Goal: Book appointment/travel/reservation

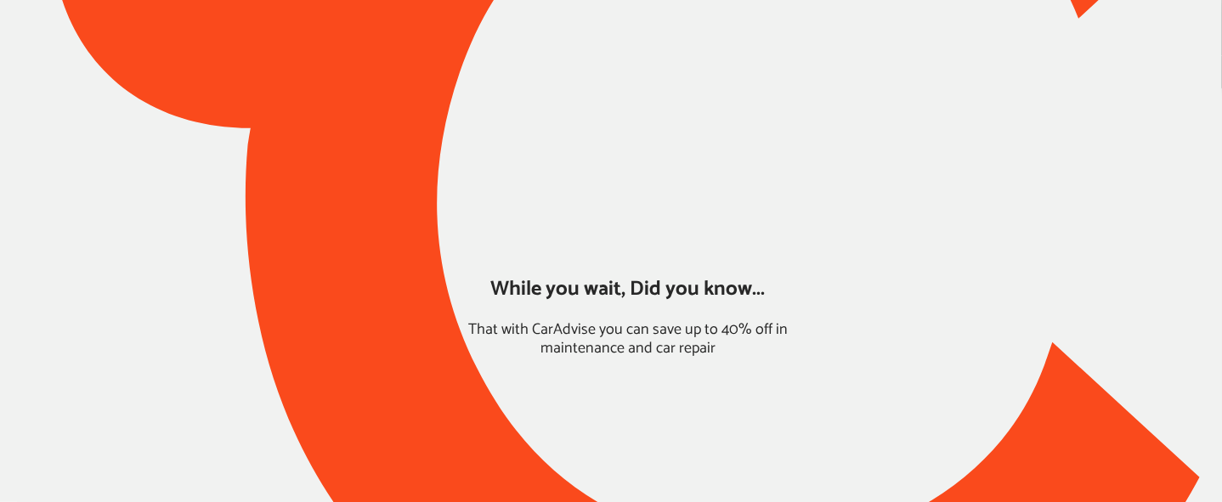
type input "*****"
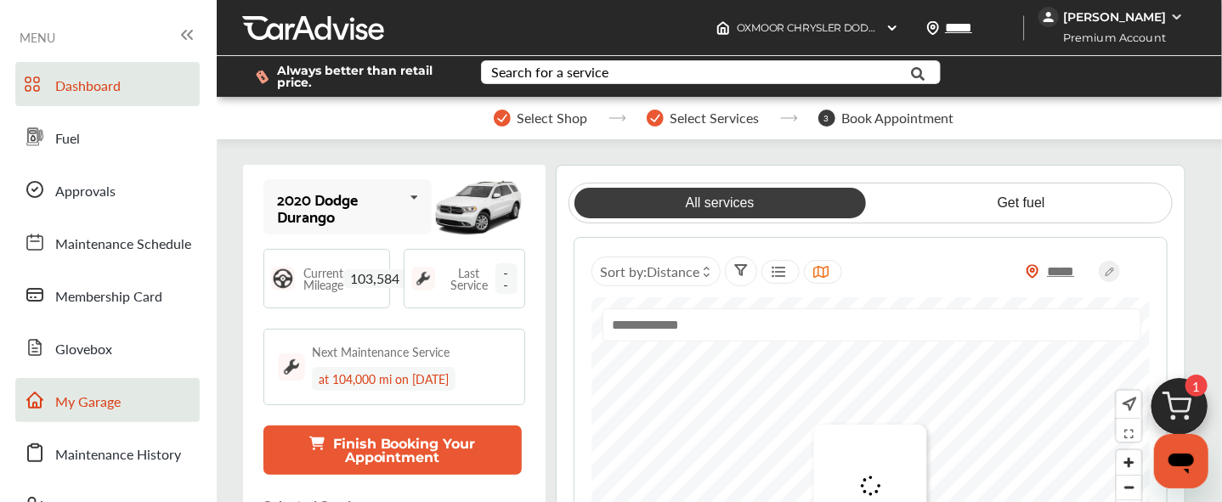
click at [93, 403] on span "My Garage" at bounding box center [87, 403] width 65 height 22
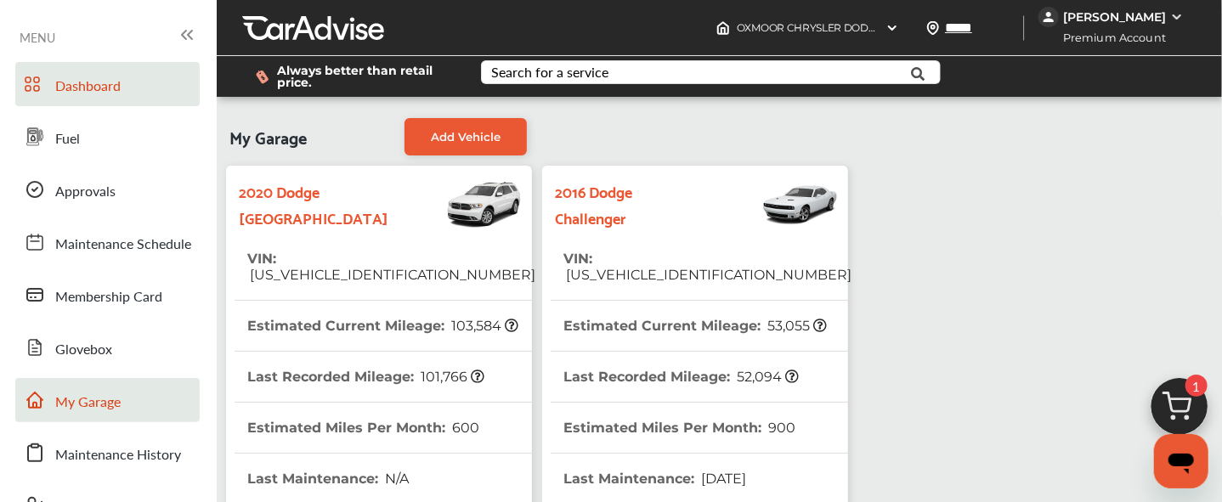
click at [95, 84] on span "Dashboard" at bounding box center [87, 87] width 65 height 22
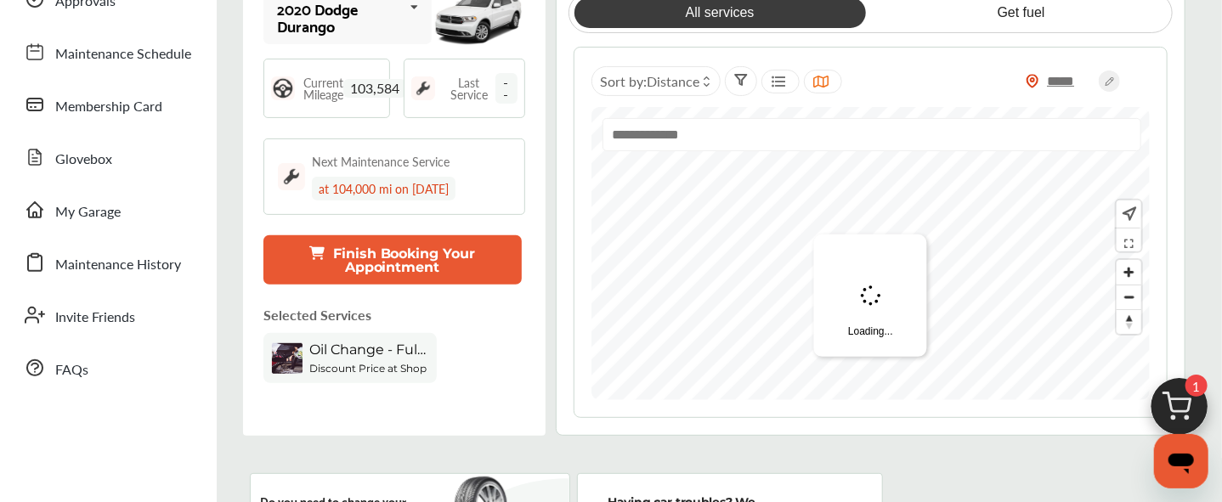
scroll to position [206, 0]
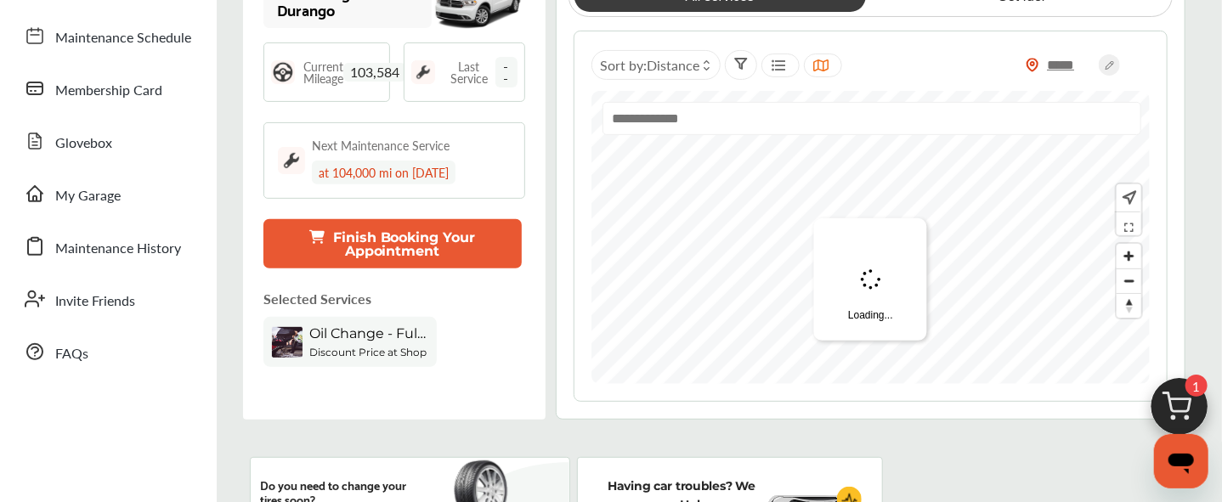
click at [1179, 396] on img at bounding box center [1179, 411] width 82 height 82
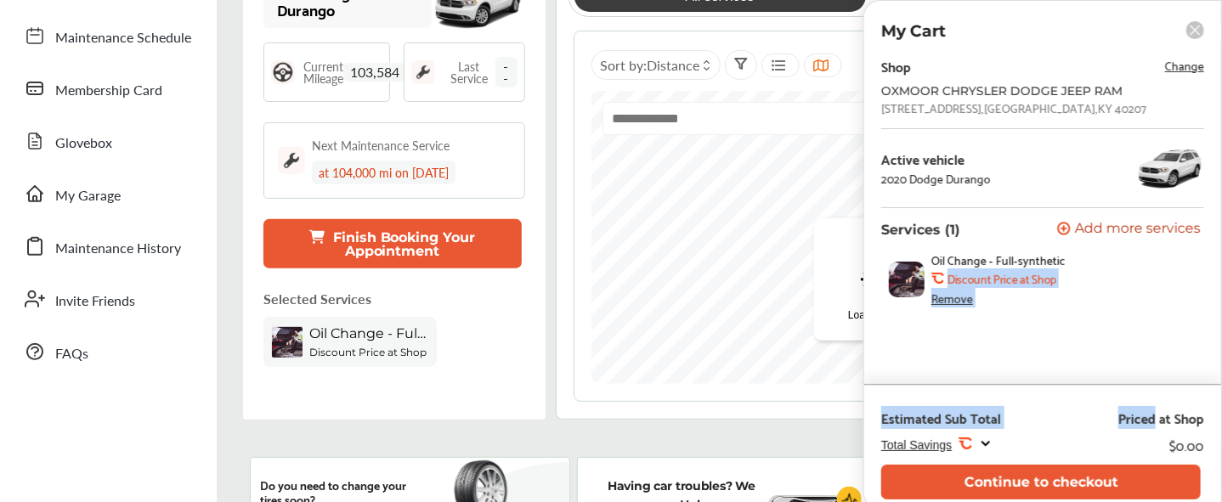
drag, startPoint x: 1179, startPoint y: 396, endPoint x: 1066, endPoint y: 263, distance: 174.8
click at [1066, 263] on div "My Cart Shop Change OXMOOR CHRYSLER DODGE JEEP RAM [STREET_ADDRESS] Active vehi…" at bounding box center [1042, 254] width 359 height 509
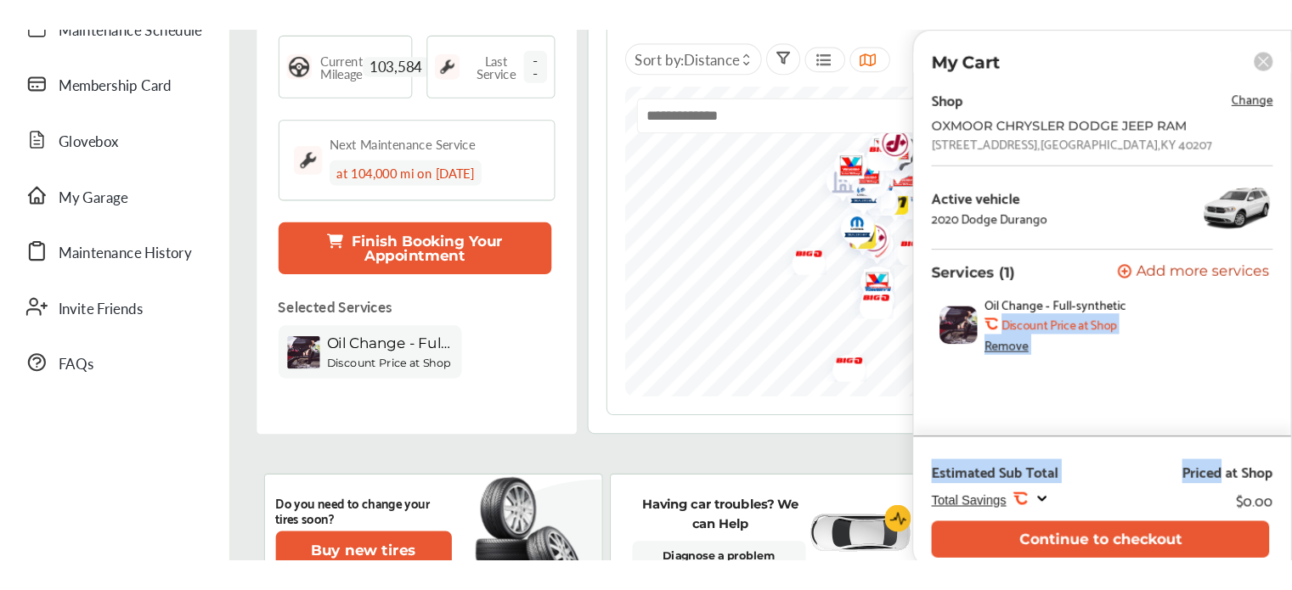
scroll to position [669, 0]
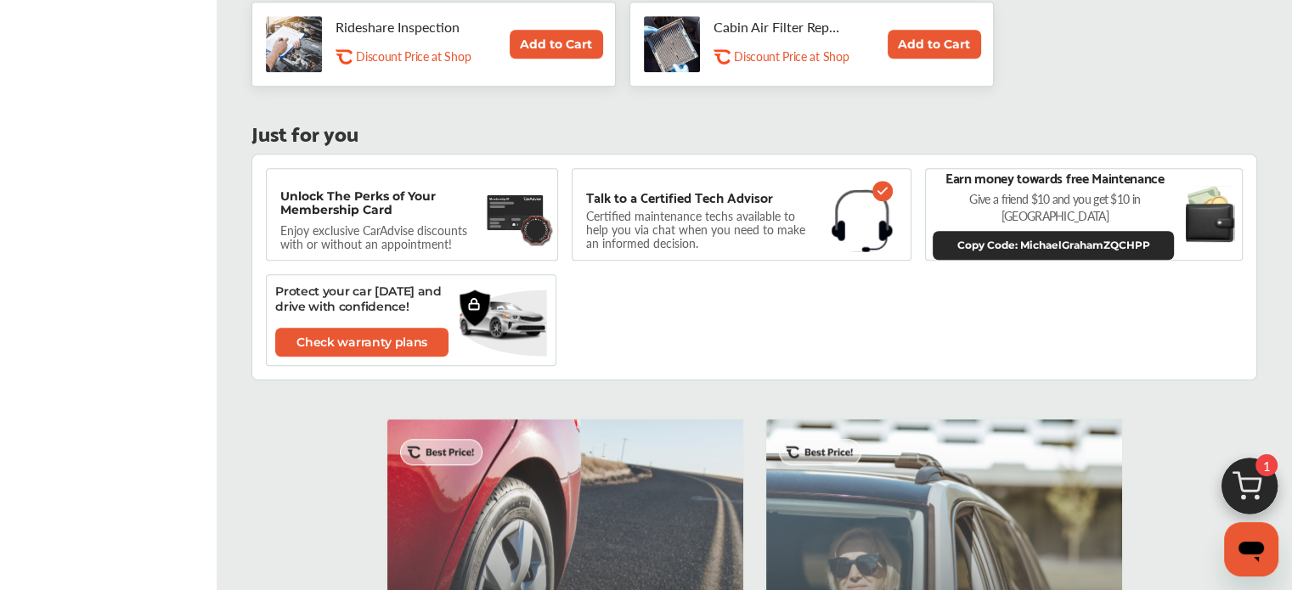
scroll to position [1188, 0]
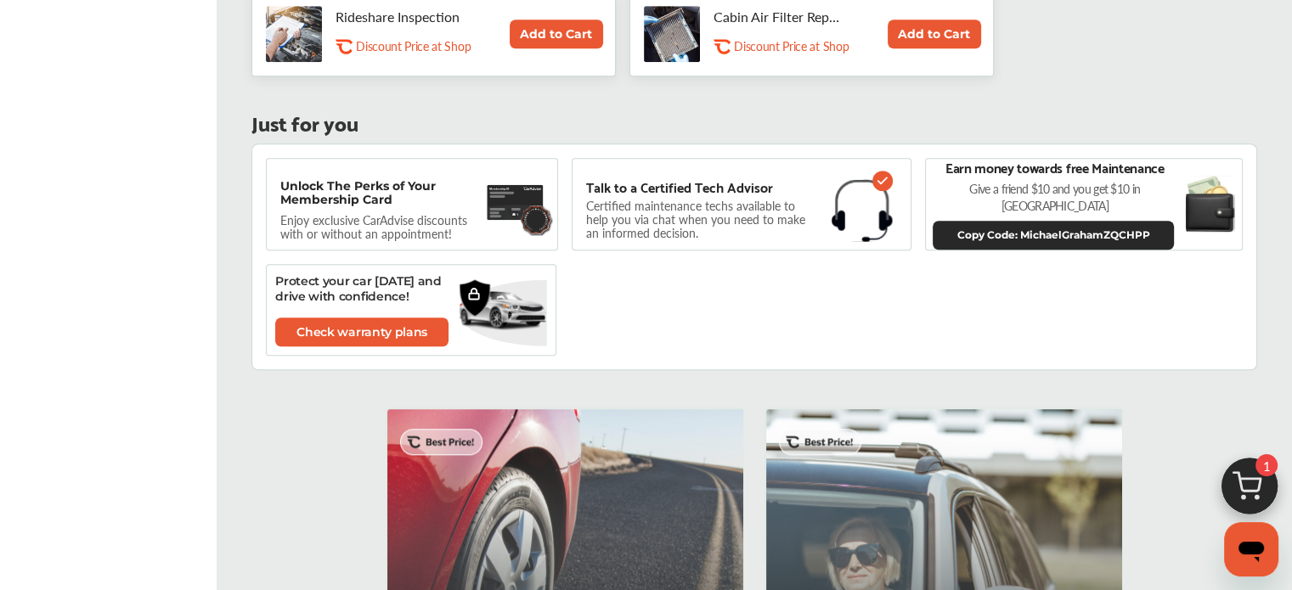
click at [1234, 474] on img at bounding box center [1250, 491] width 82 height 82
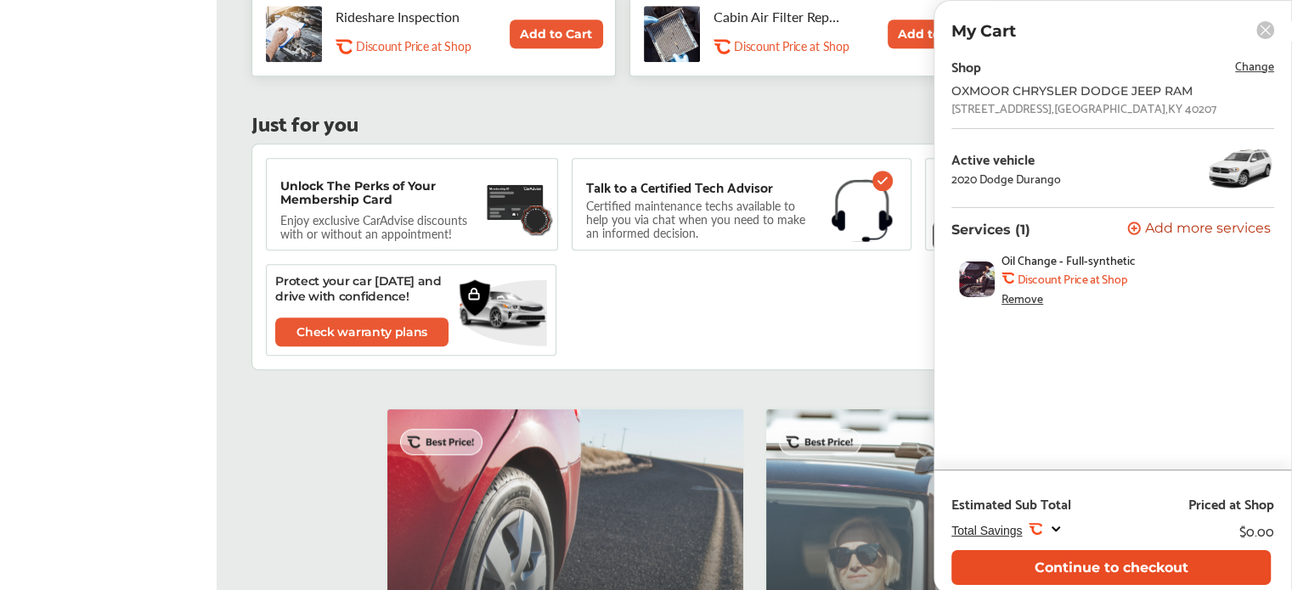
click at [1074, 501] on button "Continue to checkout" at bounding box center [1111, 568] width 319 height 35
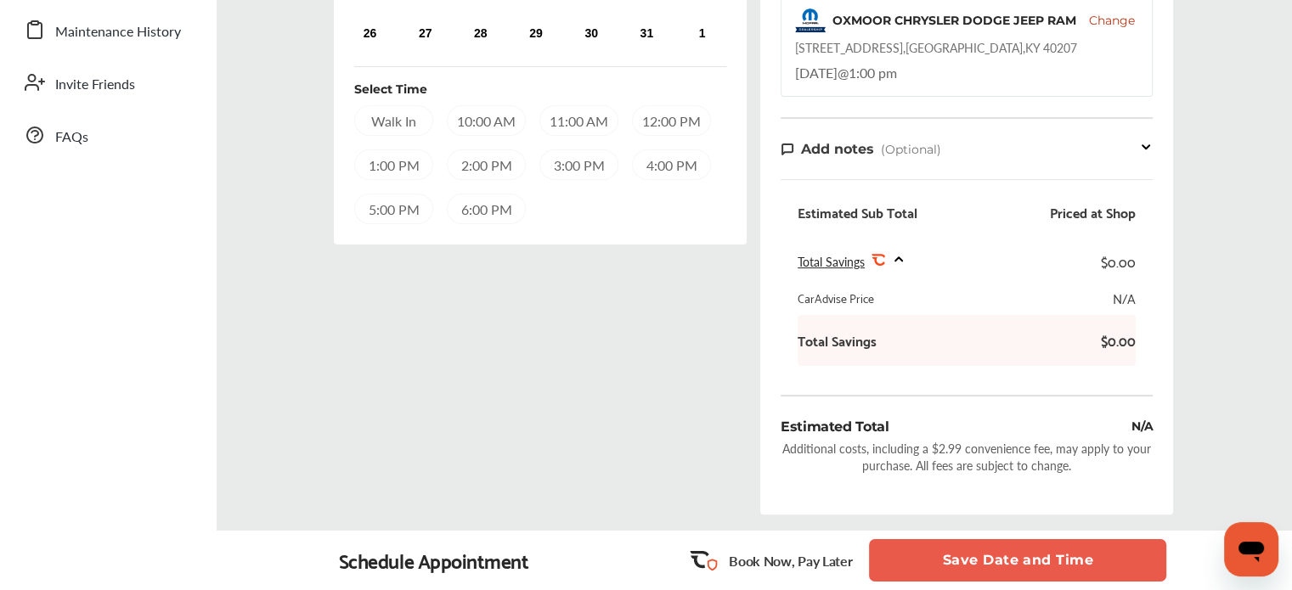
scroll to position [421, 0]
click at [401, 173] on div "1:00 PM" at bounding box center [393, 166] width 79 height 31
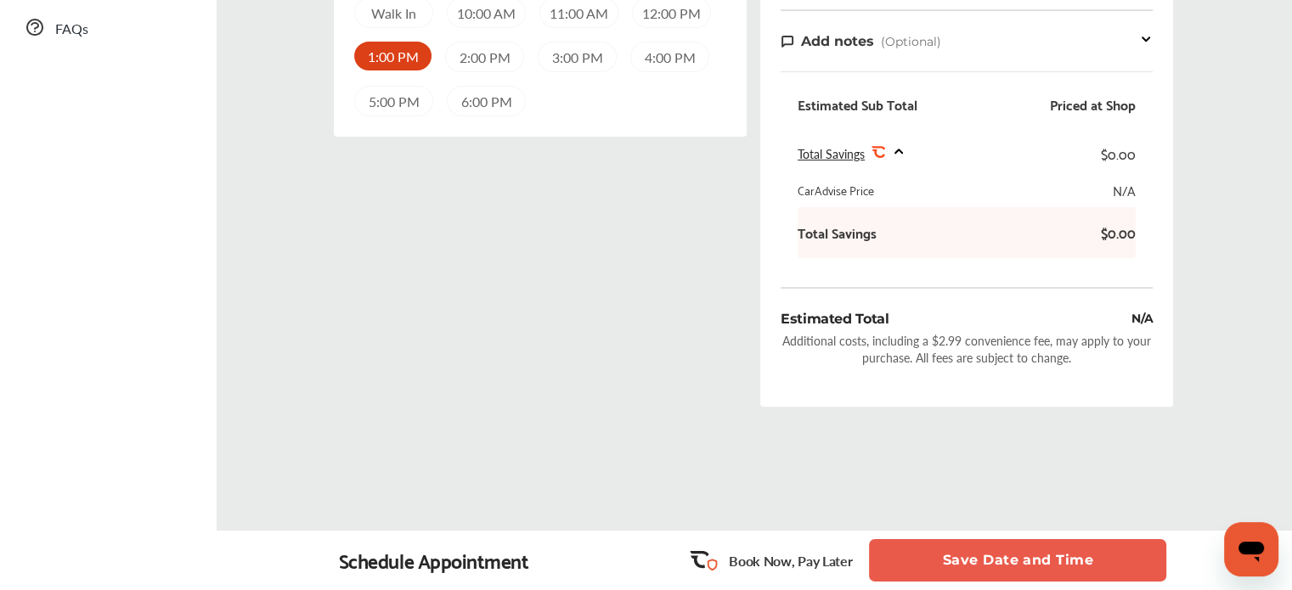
scroll to position [557, 0]
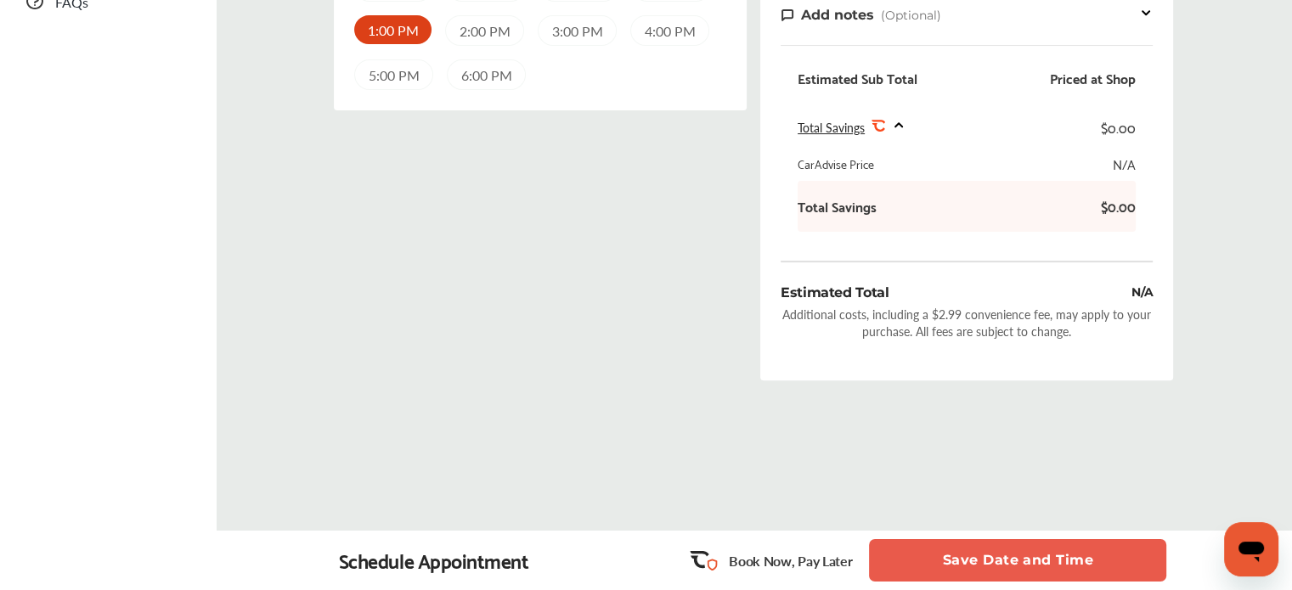
click at [983, 501] on button "Save Date and Time" at bounding box center [1017, 560] width 297 height 42
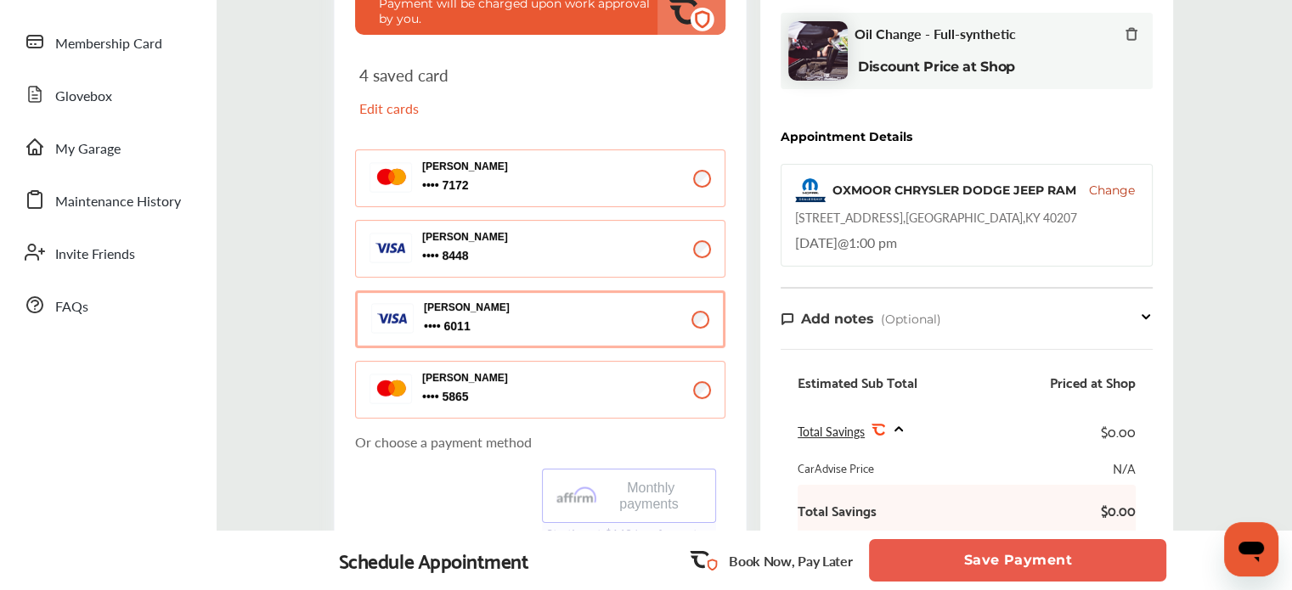
scroll to position [330, 0]
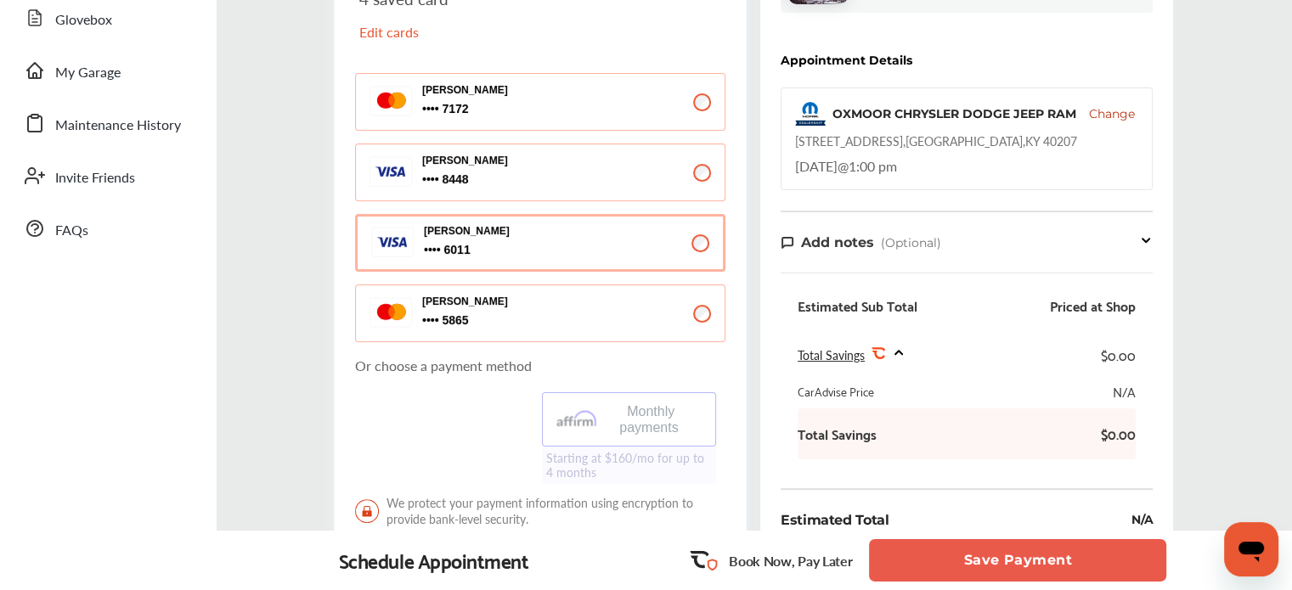
click at [951, 501] on button "Save Payment" at bounding box center [1017, 560] width 297 height 42
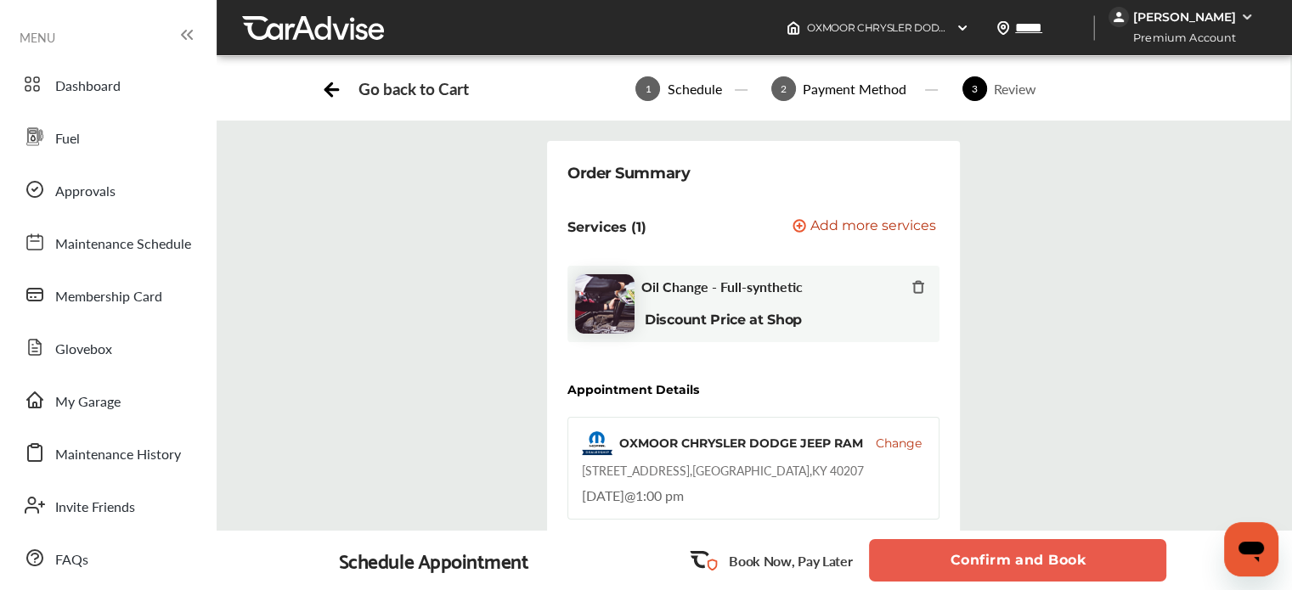
click at [952, 501] on button "Confirm and Book" at bounding box center [1017, 560] width 297 height 42
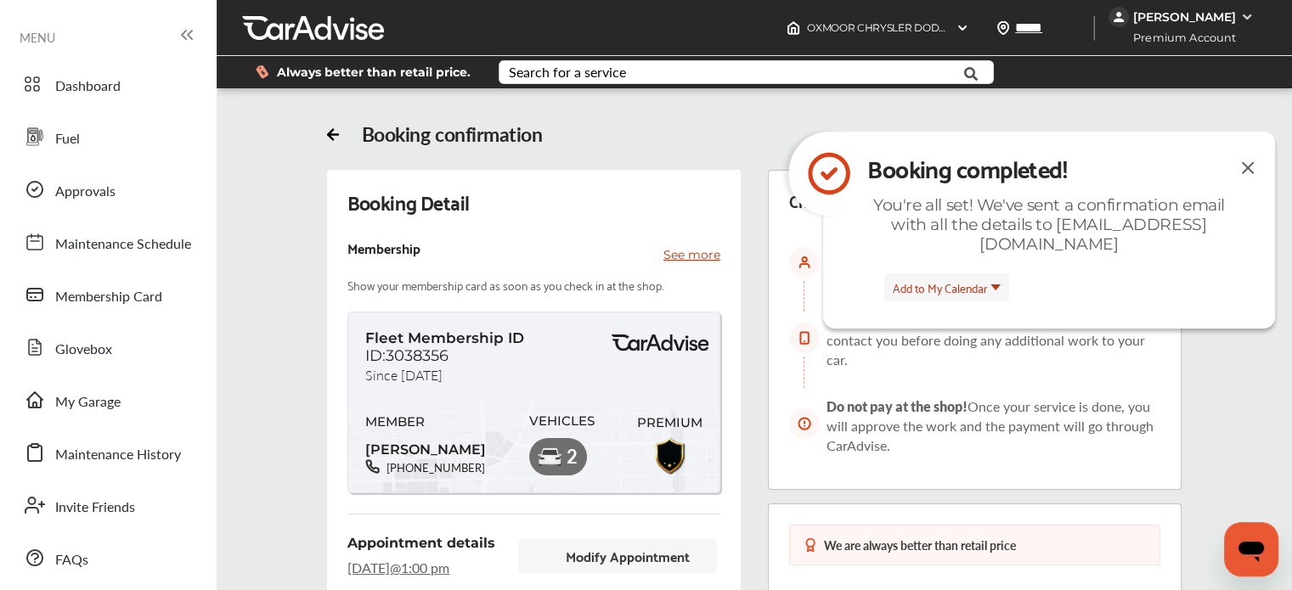
scroll to position [73, 0]
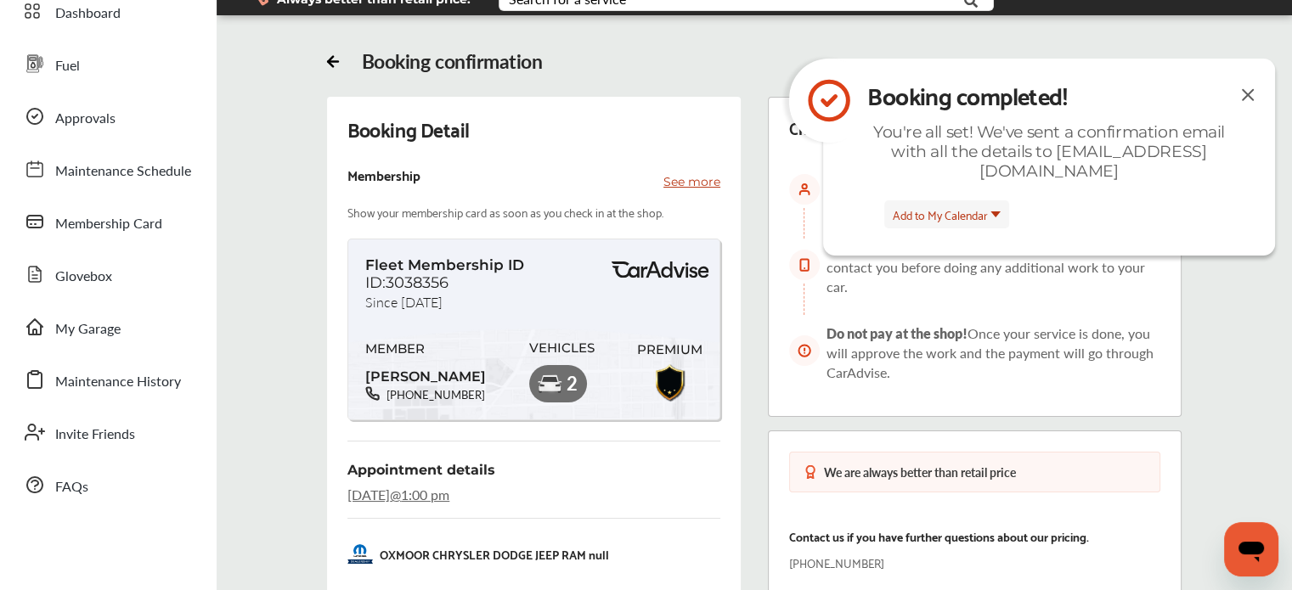
click at [1234, 93] on img at bounding box center [1248, 94] width 20 height 21
